Goal: Task Accomplishment & Management: Use online tool/utility

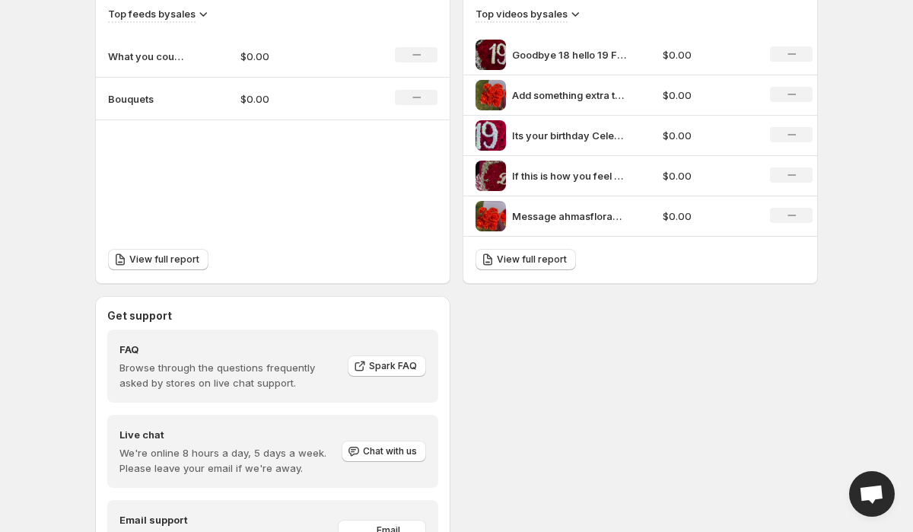
scroll to position [415, 0]
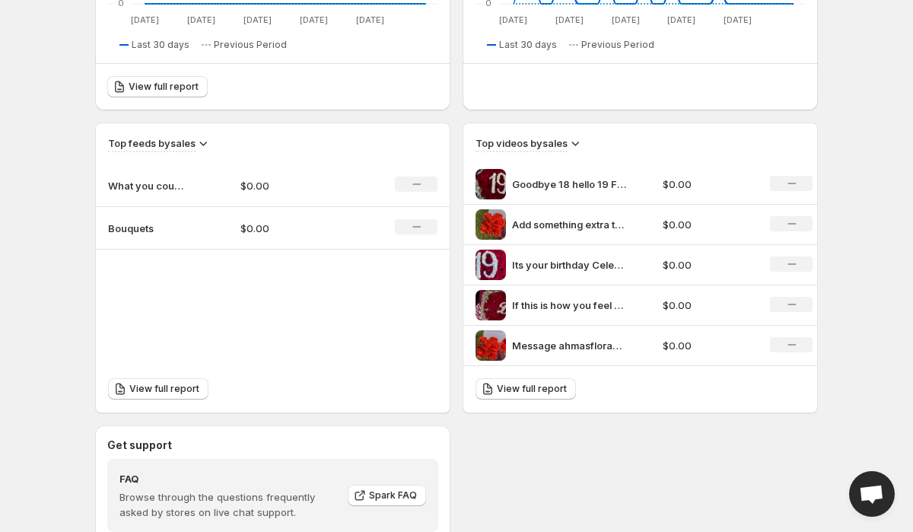
click at [183, 183] on p "What you could be getting" at bounding box center [146, 185] width 76 height 15
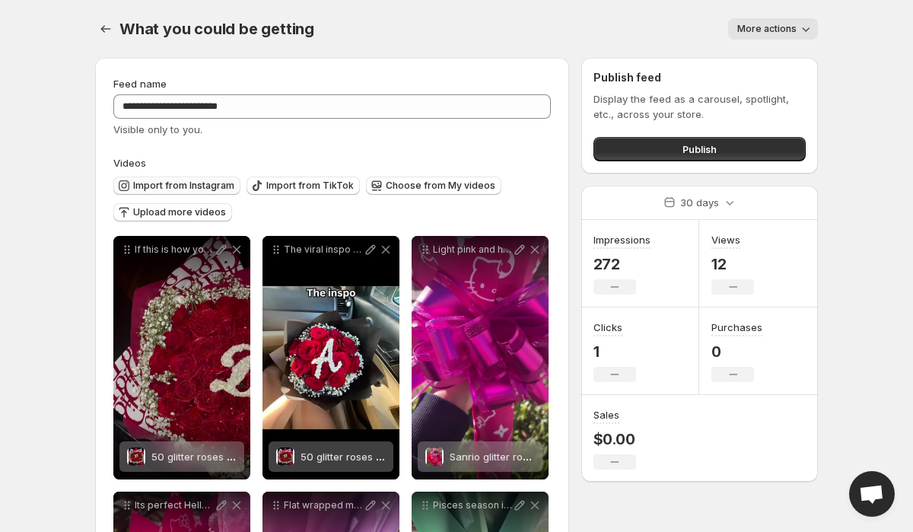
click at [208, 188] on span "Import from Instagram" at bounding box center [183, 186] width 101 height 12
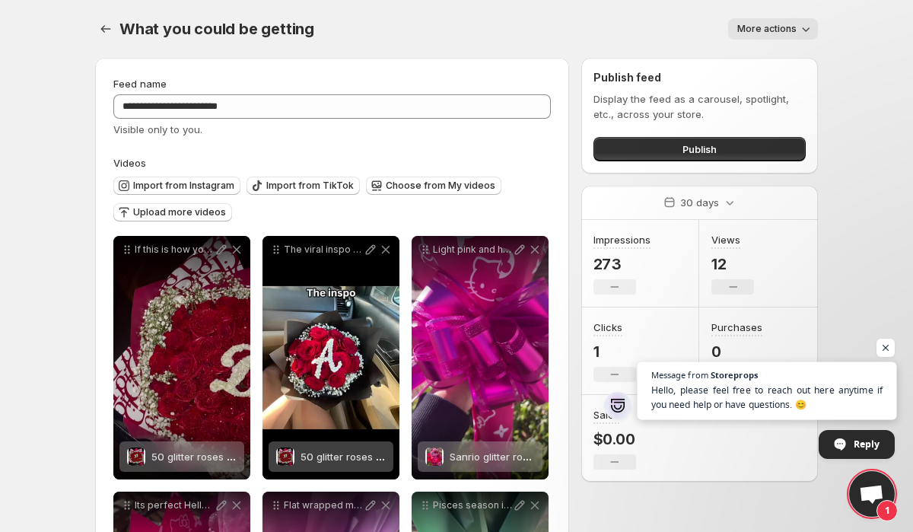
click at [819, 401] on span "Hello, please feel free to reach out here anytime if you need help or have ques…" at bounding box center [767, 398] width 232 height 30
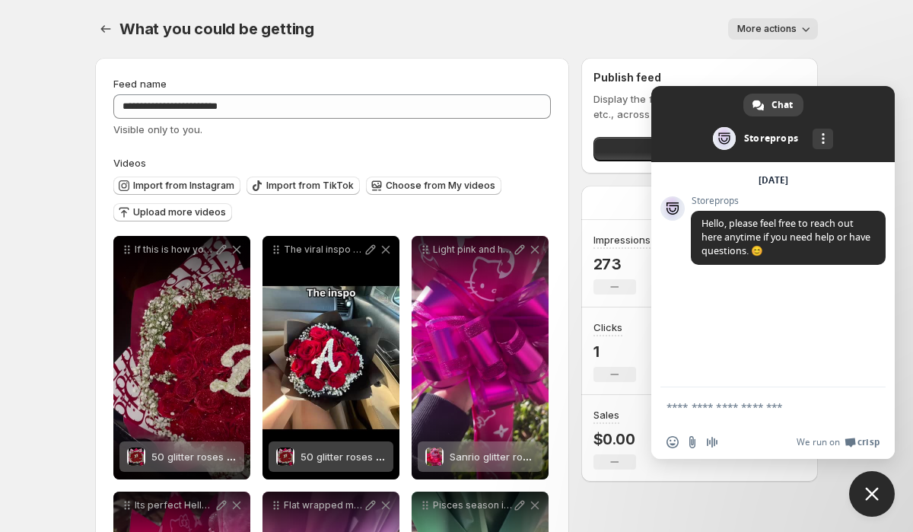
click at [864, 85] on body "**********" at bounding box center [456, 266] width 913 height 532
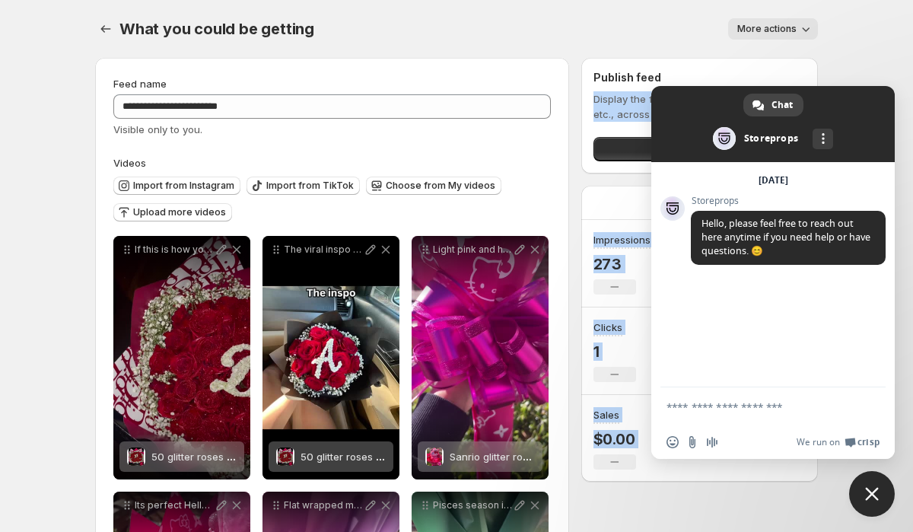
click at [724, 133] on span at bounding box center [724, 138] width 23 height 23
click at [746, 135] on span at bounding box center [772, 124] width 243 height 76
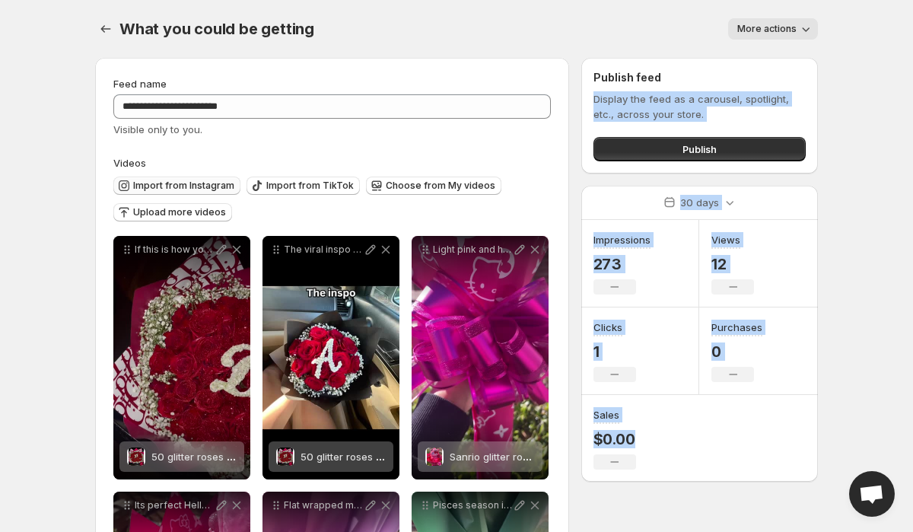
click at [230, 179] on button "Import from Instagram" at bounding box center [176, 186] width 127 height 18
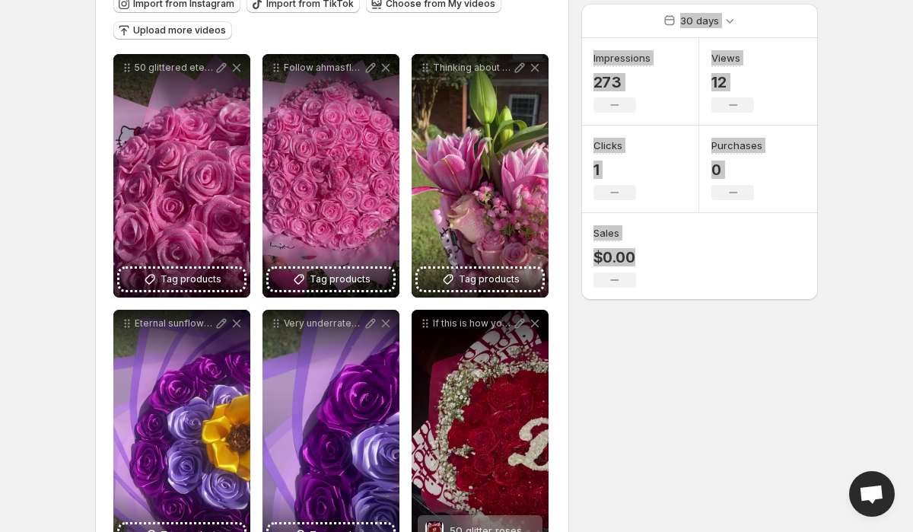
scroll to position [183, 0]
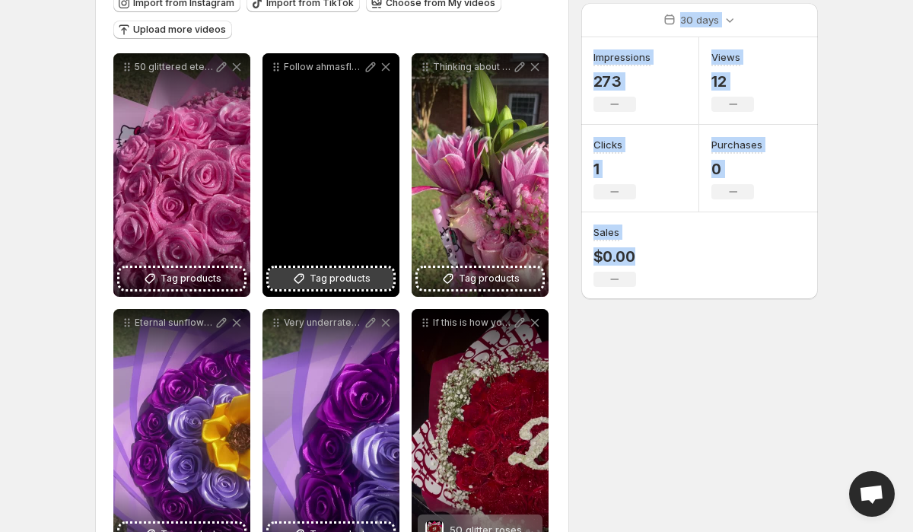
click at [334, 281] on span "Tag products" at bounding box center [340, 278] width 61 height 15
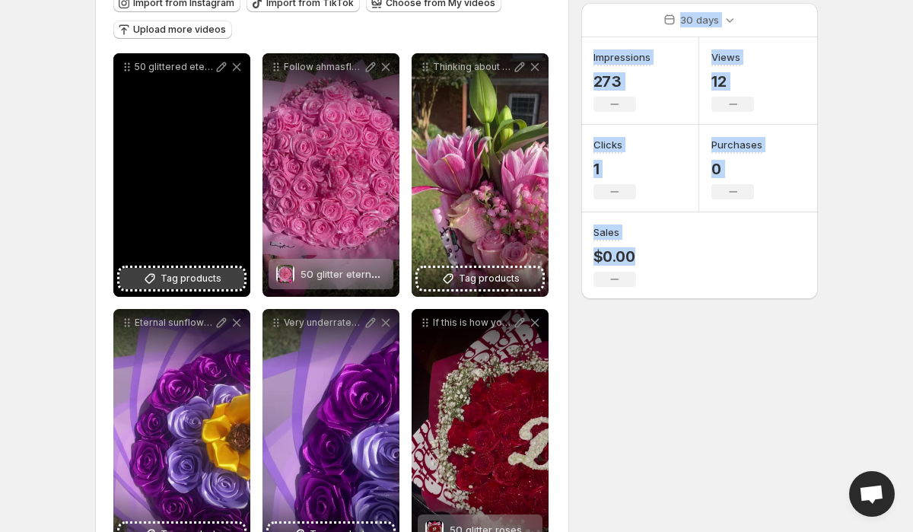
click at [209, 272] on span "Tag products" at bounding box center [191, 278] width 61 height 15
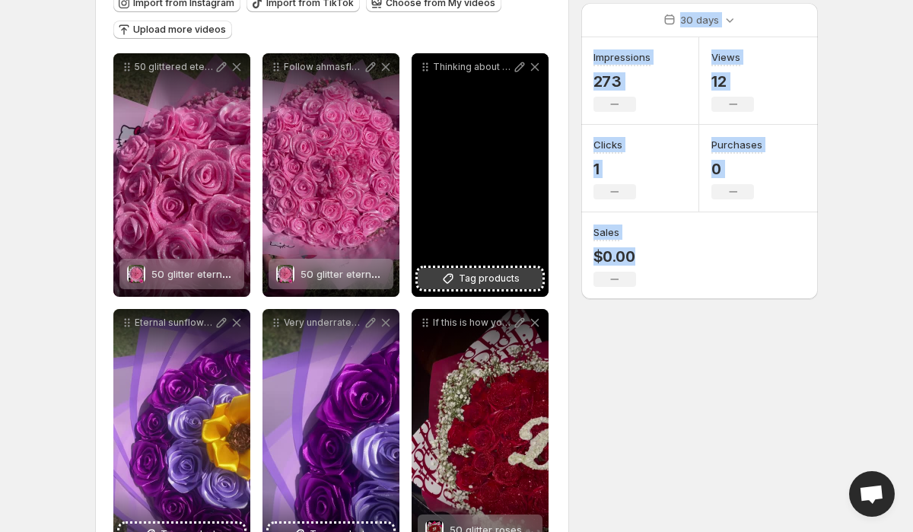
click at [485, 277] on span "Tag products" at bounding box center [489, 278] width 61 height 15
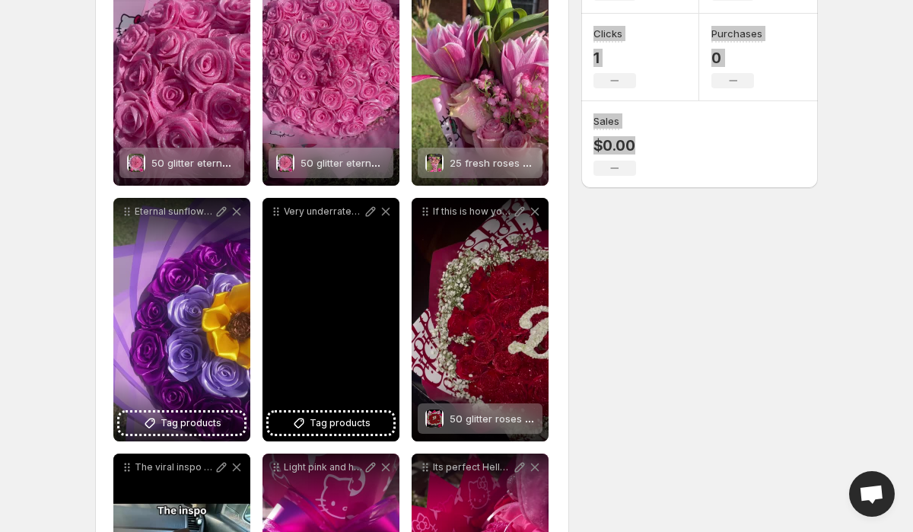
scroll to position [295, 0]
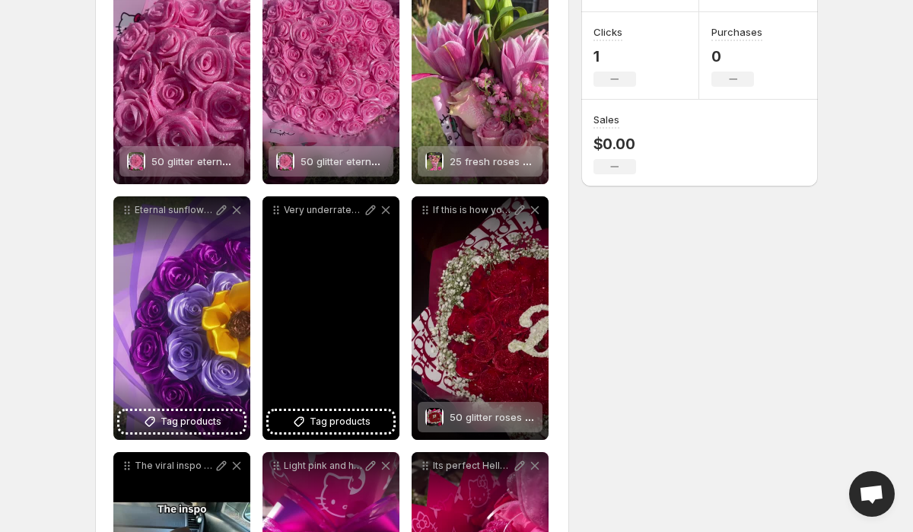
click at [295, 411] on div "Very underrated color combo Follow ahmasfloras for more custom bouquets and arr…" at bounding box center [330, 317] width 137 height 243
click at [310, 412] on button "Tag products" at bounding box center [331, 421] width 125 height 21
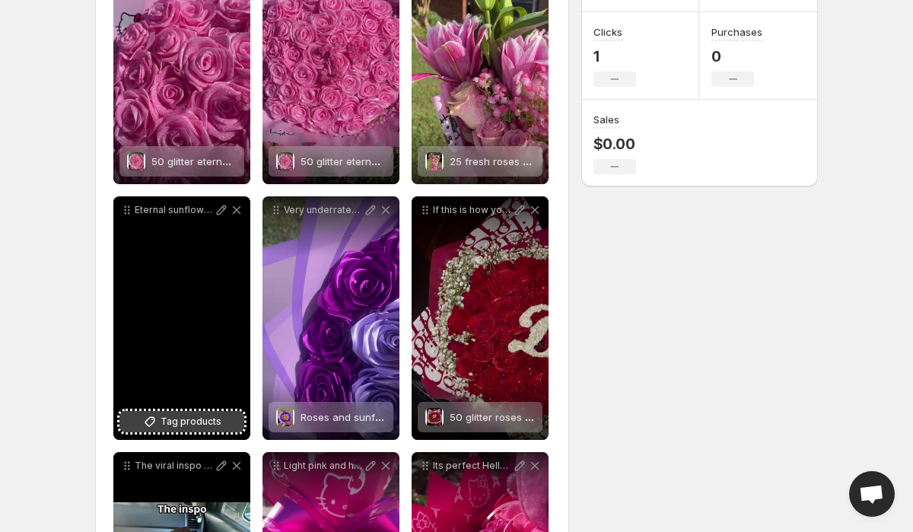
click at [174, 428] on span "Tag products" at bounding box center [191, 421] width 61 height 15
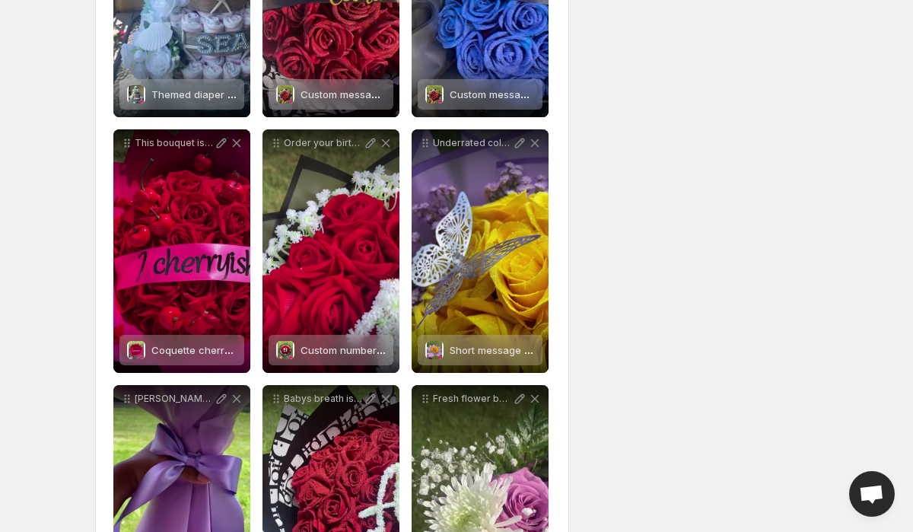
scroll to position [0, 0]
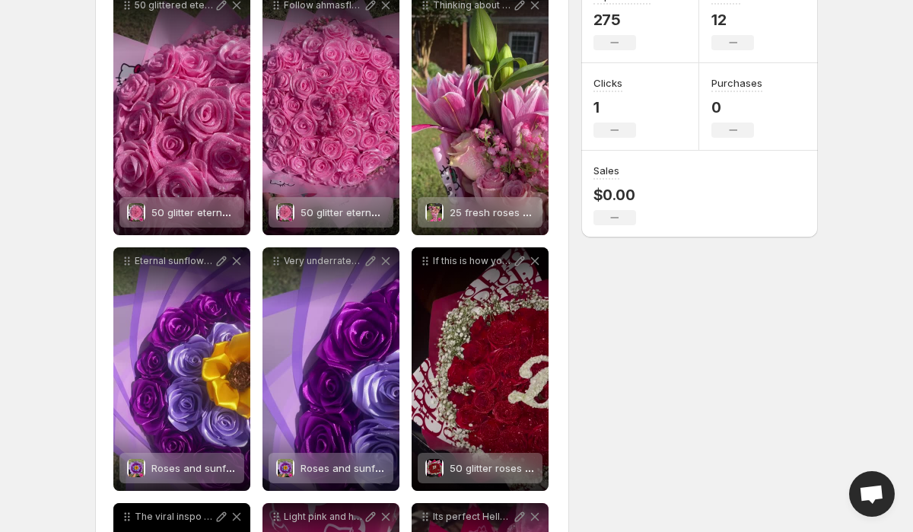
scroll to position [119, 0]
